Goal: Use online tool/utility: Utilize a website feature to perform a specific function

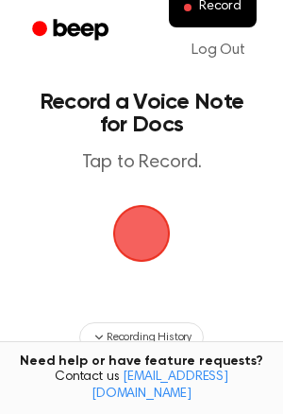
click at [138, 219] on span "button" at bounding box center [141, 233] width 79 height 79
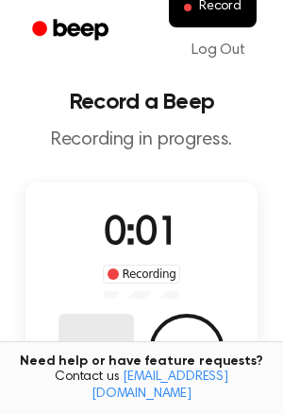
click at [90, 334] on button "Delete" at bounding box center [97, 352] width 76 height 76
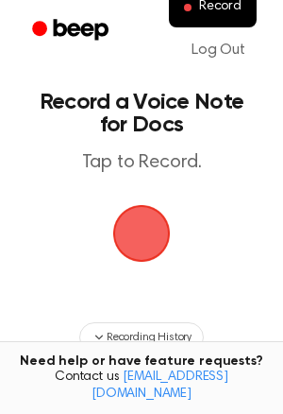
click at [12, 177] on main "Record a Voice Note for Docs Tap to Record. Recording History Tired of copying …" at bounding box center [141, 303] width 283 height 607
click at [140, 223] on span "button" at bounding box center [142, 233] width 70 height 70
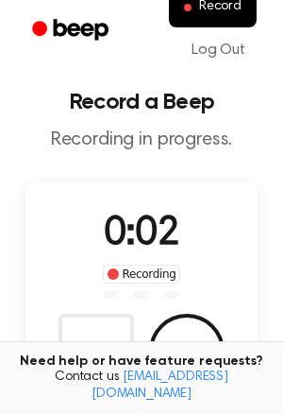
click at [105, 367] on div "Need help or have feature requests? Contact us [EMAIL_ADDRESS][DOMAIN_NAME]" at bounding box center [141, 378] width 283 height 74
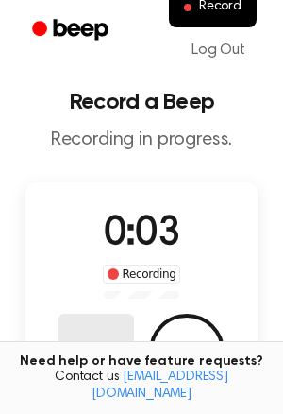
click at [111, 340] on button "Delete" at bounding box center [97, 352] width 76 height 76
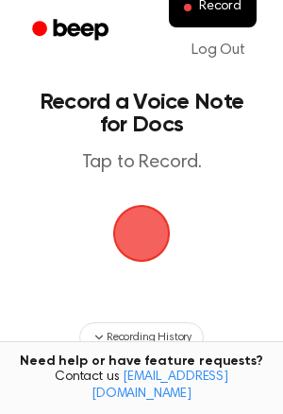
click at [144, 236] on span "button" at bounding box center [142, 233] width 101 height 101
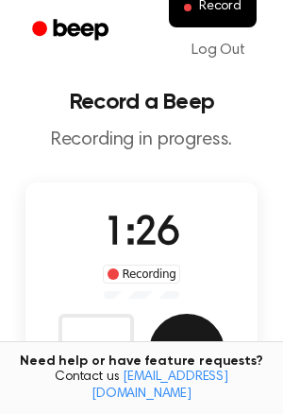
click at [185, 326] on button "Save" at bounding box center [187, 352] width 76 height 76
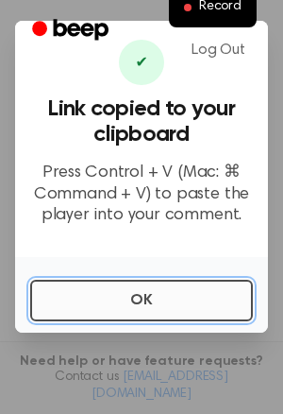
click at [146, 285] on button "OK" at bounding box center [141, 301] width 223 height 42
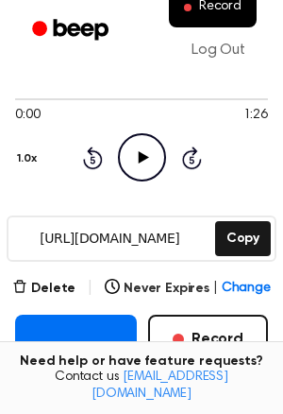
scroll to position [199, 0]
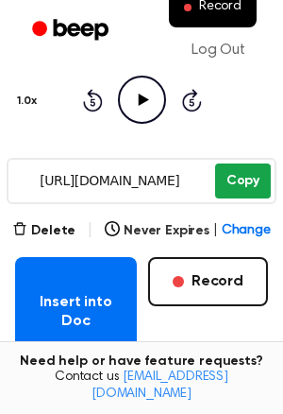
click at [232, 197] on button "Copy" at bounding box center [243, 180] width 56 height 35
